Goal: Transaction & Acquisition: Purchase product/service

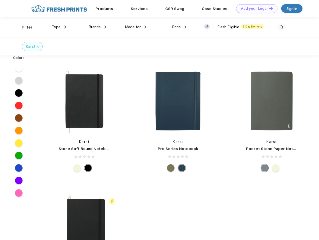
click at [255, 9] on link "Add your Logo Design Tool" at bounding box center [256, 8] width 41 height 9
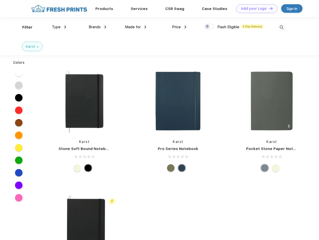
click at [0, 0] on div "Design Tool" at bounding box center [0, 0] width 0 height 0
click at [269, 8] on link "Add your Logo Design Tool" at bounding box center [256, 8] width 41 height 9
click at [24, 27] on div "Filter" at bounding box center [27, 28] width 10 height 6
click at [59, 27] on span "Type" at bounding box center [56, 27] width 9 height 5
click at [97, 27] on span "Brands" at bounding box center [95, 27] width 12 height 5
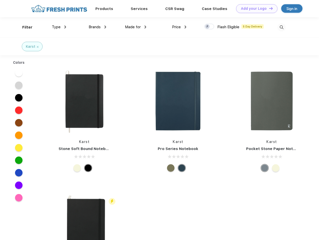
click at [136, 27] on span "Made for" at bounding box center [133, 27] width 16 height 5
click at [179, 27] on span "Price" at bounding box center [176, 27] width 9 height 5
click at [209, 27] on div at bounding box center [209, 27] width 10 height 6
click at [208, 27] on input "checkbox" at bounding box center [205, 25] width 3 height 3
click at [282, 27] on img at bounding box center [282, 27] width 8 height 8
